Goal: Transaction & Acquisition: Subscribe to service/newsletter

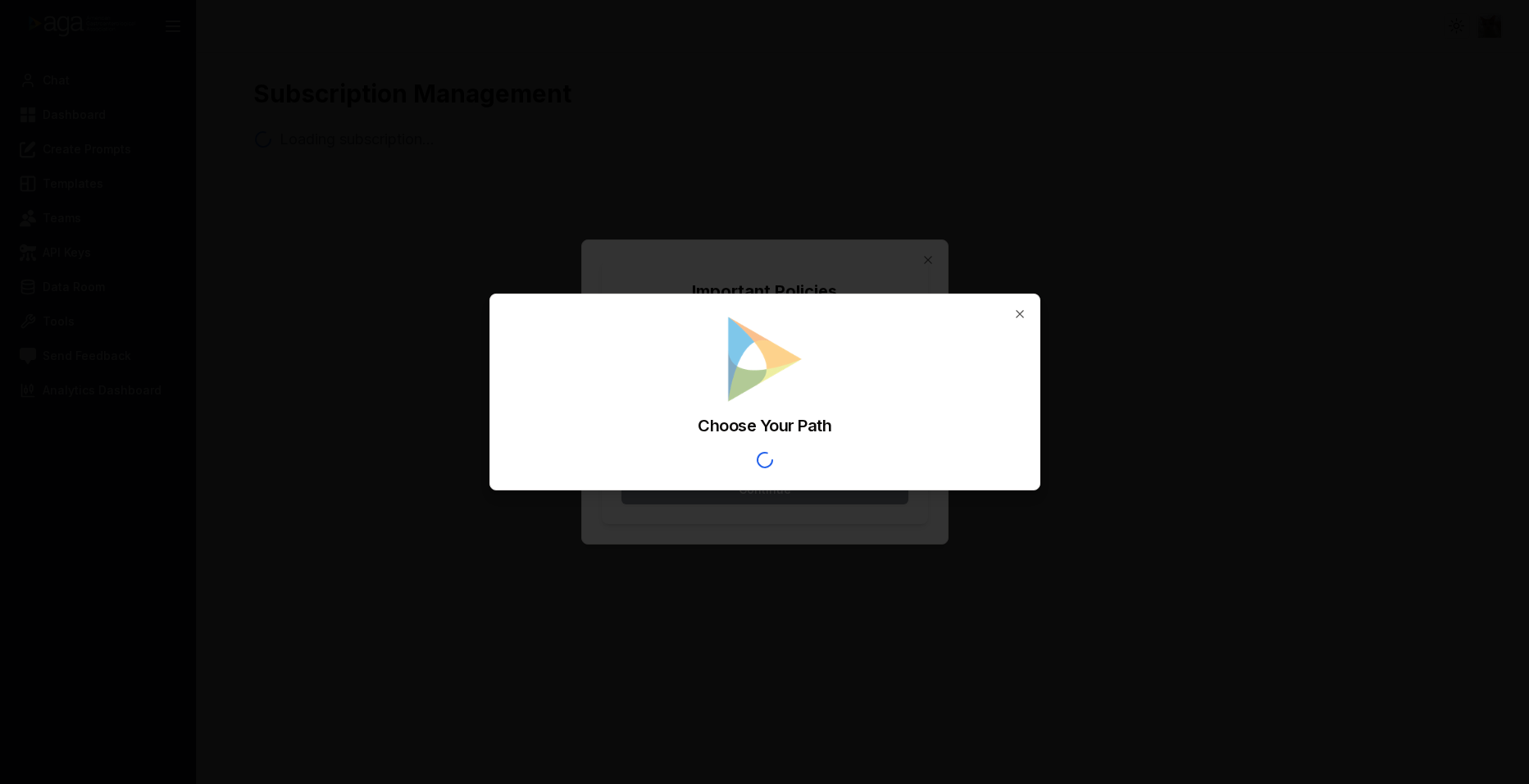
click at [629, 367] on div "Choose Your Path" at bounding box center [765, 375] width 510 height 123
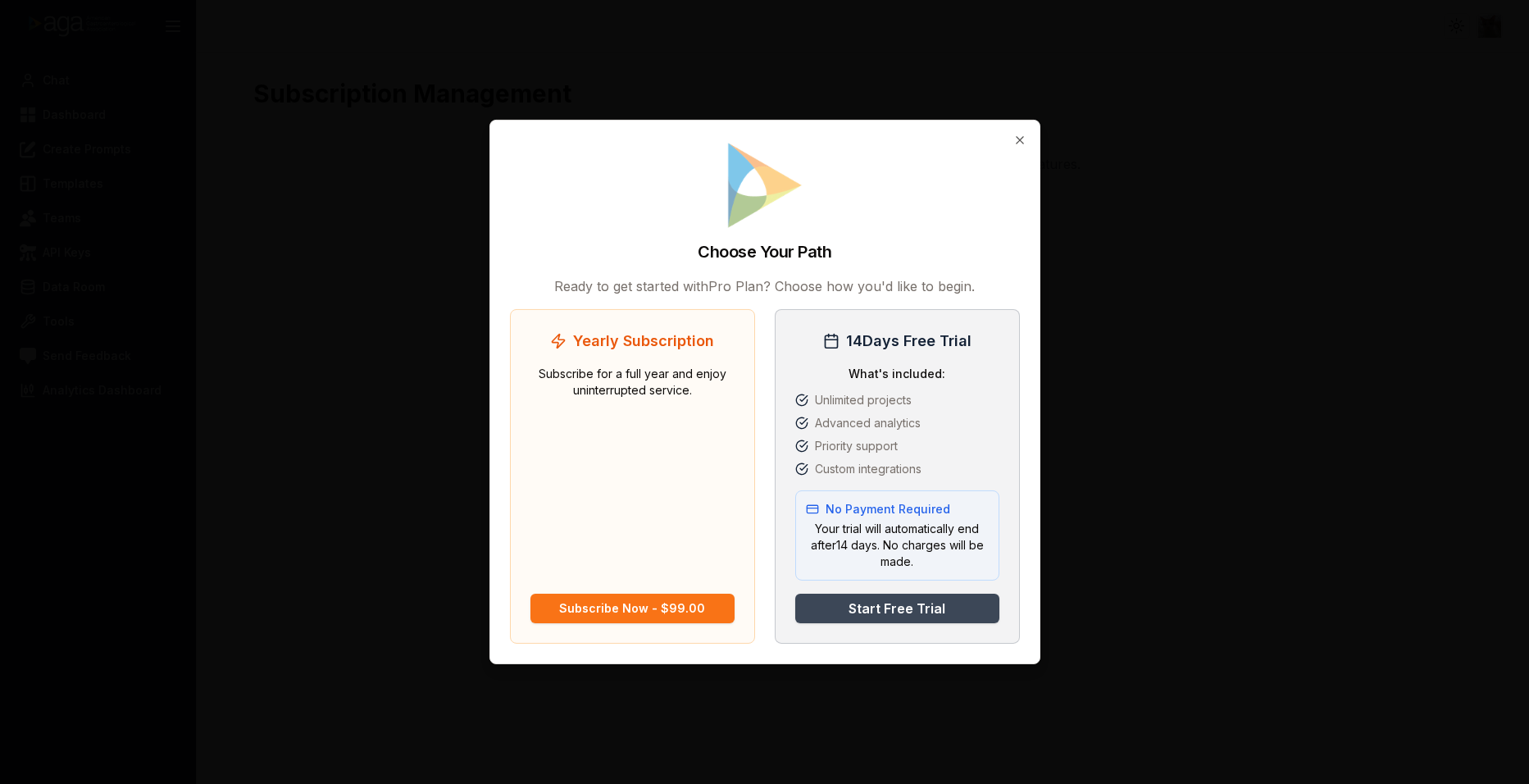
click at [912, 610] on button "Start Free Trial" at bounding box center [897, 609] width 204 height 30
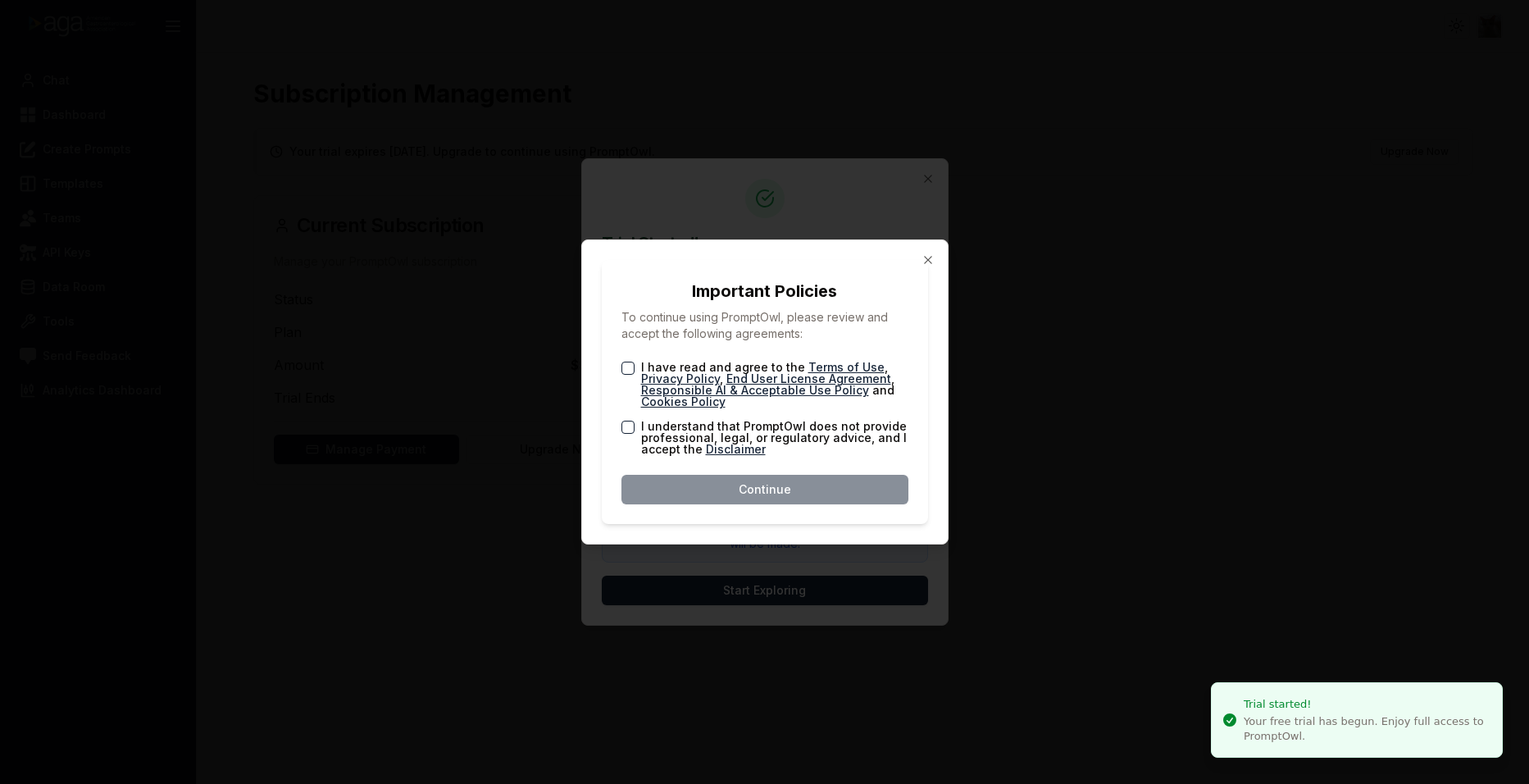
click at [824, 375] on link "End User License Agreement" at bounding box center [808, 378] width 165 height 14
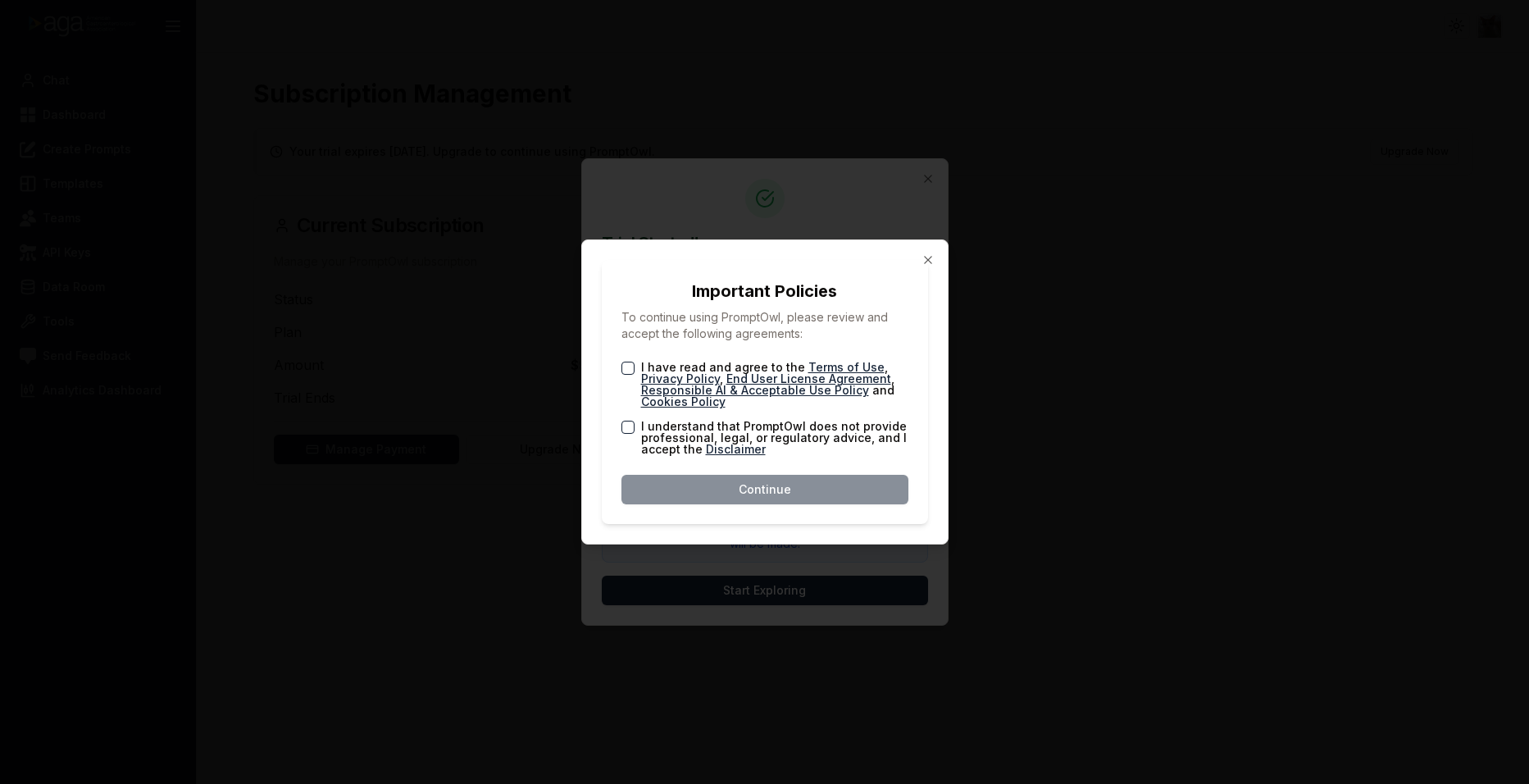
click at [624, 368] on button "I have read and agree to the Terms of Use , Privacy Policy , End User License A…" at bounding box center [627, 368] width 13 height 13
click at [630, 429] on button "I understand that PromptOwl does not provide professional, legal, or regulatory…" at bounding box center [627, 427] width 13 height 13
type button "on"
click at [771, 487] on button "Continue" at bounding box center [764, 490] width 287 height 30
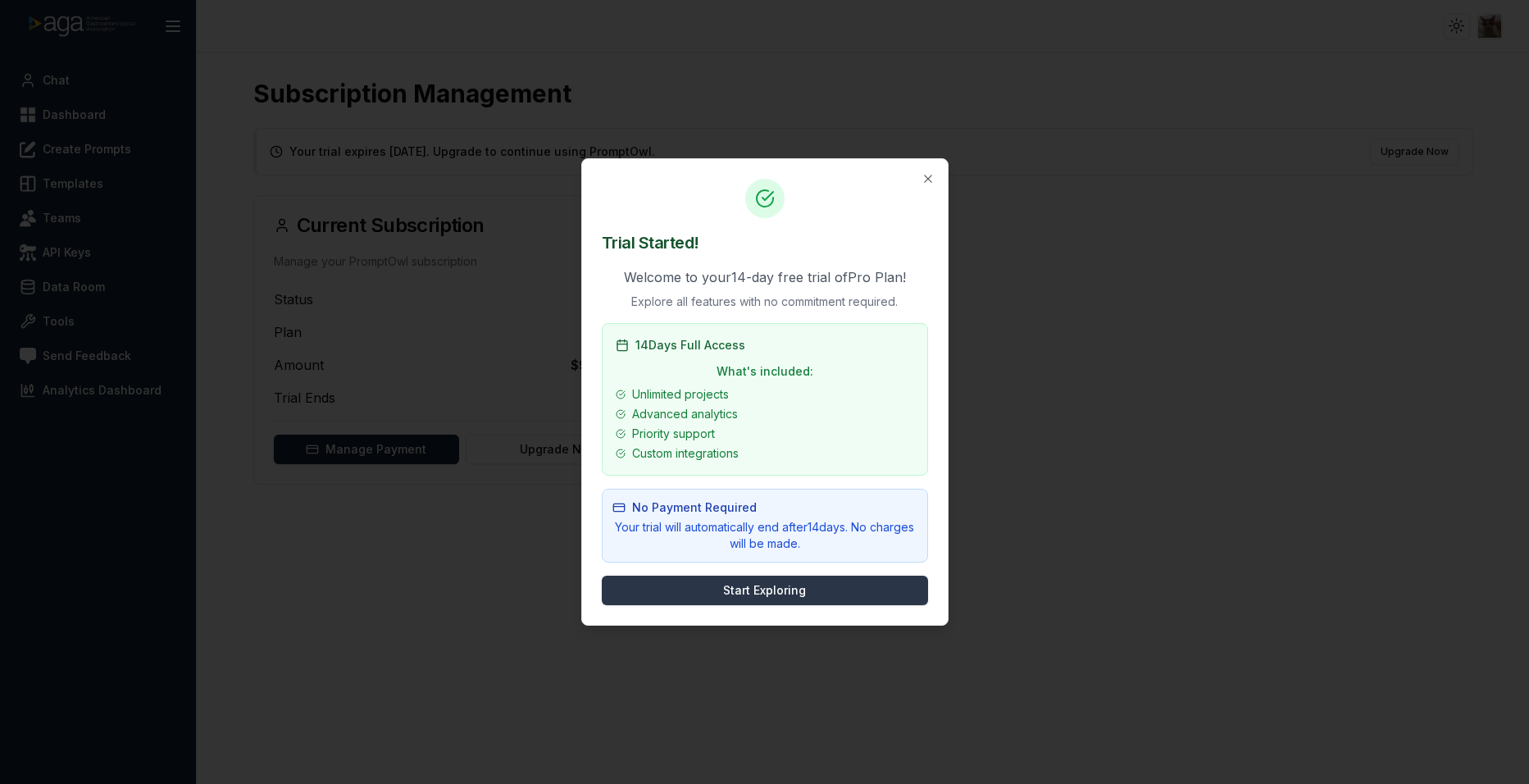
click at [818, 587] on button "Start Exploring" at bounding box center [765, 590] width 326 height 30
